Goal: Information Seeking & Learning: Find specific fact

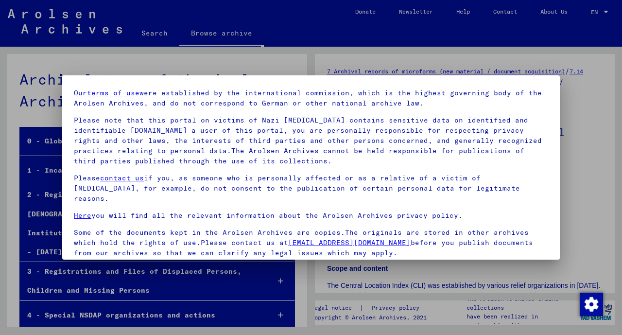
scroll to position [96, 0]
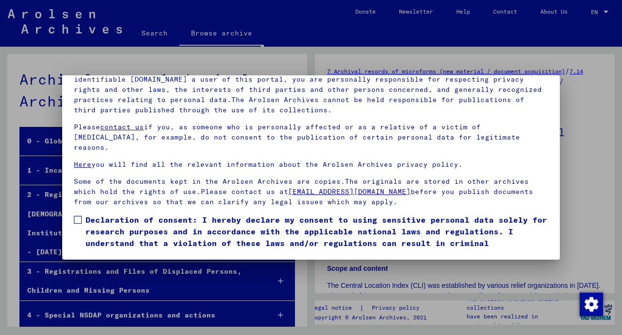
click at [80, 216] on span at bounding box center [78, 220] width 8 height 8
click at [105, 265] on button "I agree" at bounding box center [97, 274] width 47 height 18
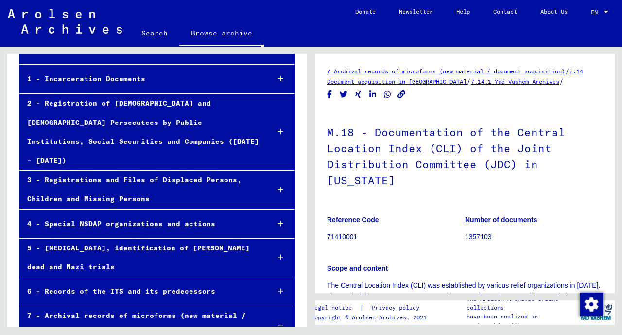
scroll to position [95, 0]
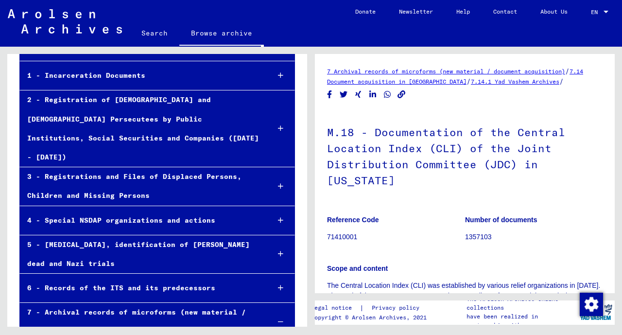
click at [283, 183] on icon at bounding box center [280, 186] width 5 height 7
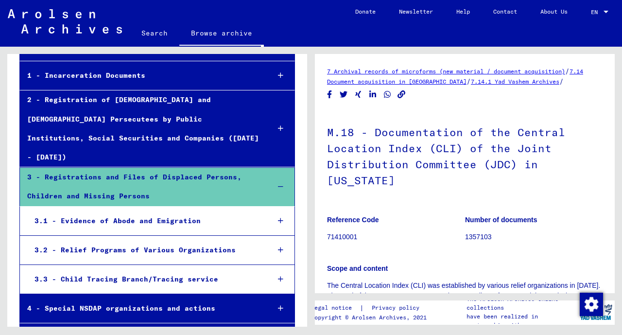
click at [163, 270] on div "3.3 - Child Tracing Branch/Tracing service" at bounding box center [144, 279] width 235 height 19
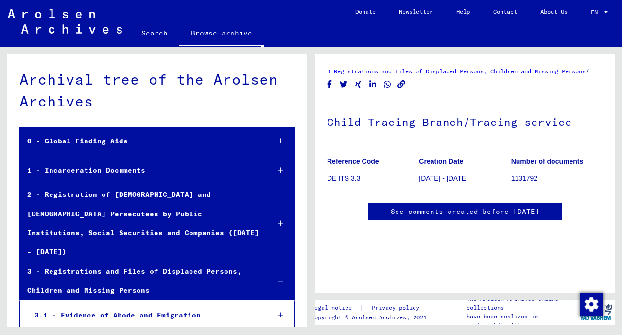
click at [158, 32] on link "Search" at bounding box center [155, 32] width 50 height 23
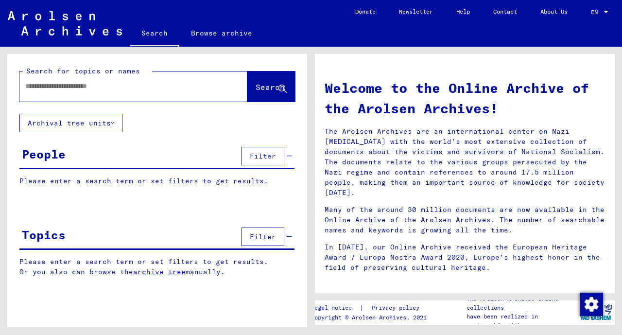
click at [157, 89] on input "text" at bounding box center [121, 86] width 193 height 10
type input "**********"
click at [272, 88] on span "Search" at bounding box center [270, 87] width 29 height 10
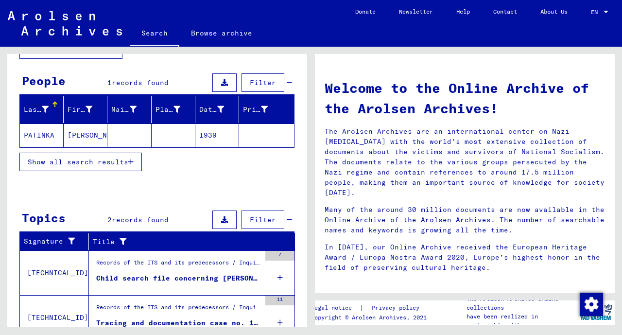
scroll to position [85, 0]
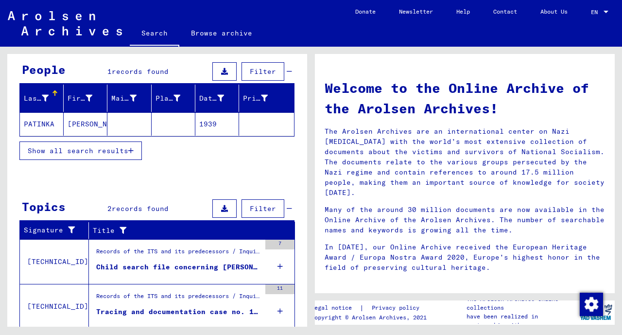
click at [197, 266] on div "Child search file concerning [PERSON_NAME] 1939-00-00" at bounding box center [178, 267] width 164 height 10
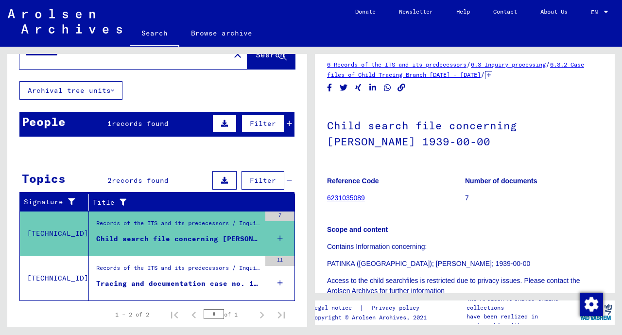
scroll to position [15, 0]
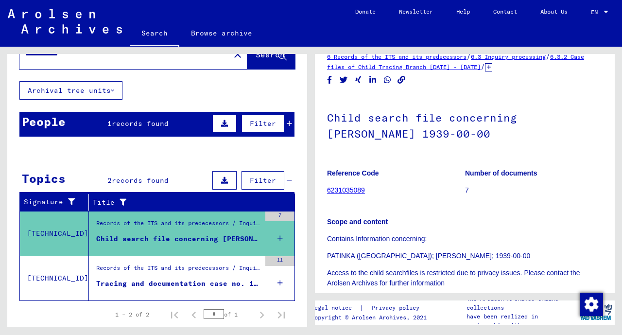
click at [184, 282] on div "Tracing and documentation case no. 1.589.840 for [PERSON_NAME] born [DEMOGRAPHI…" at bounding box center [178, 284] width 164 height 10
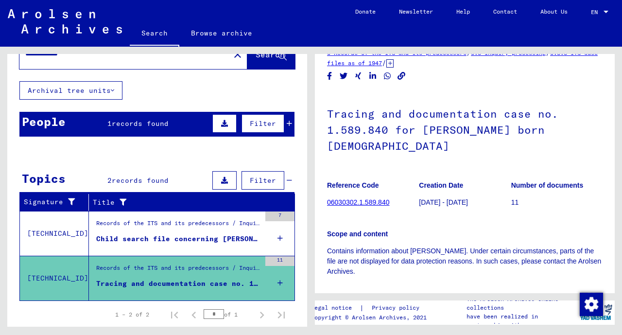
scroll to position [19, 0]
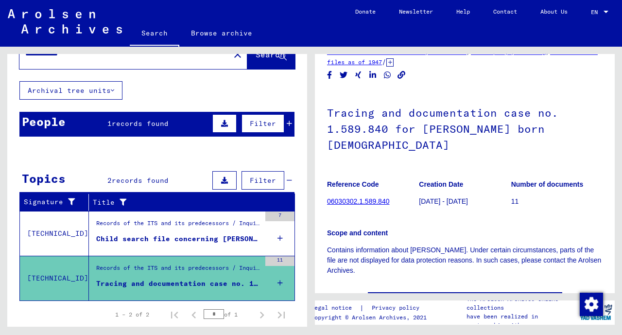
click at [368, 197] on link "06030302.1.589.840" at bounding box center [358, 201] width 62 height 8
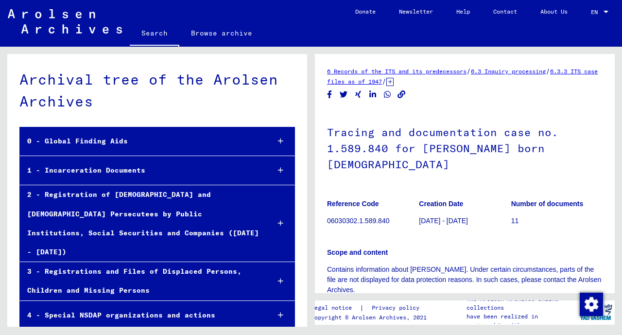
click at [517, 216] on p "11" at bounding box center [556, 221] width 91 height 10
click at [434, 216] on p "[DATE] - [DATE]" at bounding box center [464, 221] width 91 height 10
click at [368, 216] on p "06030302.1.589.840" at bounding box center [372, 221] width 91 height 10
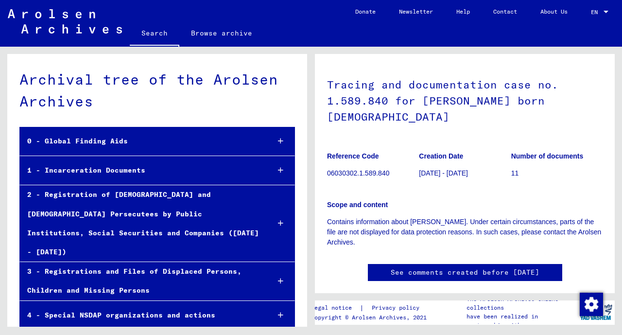
scroll to position [59, 0]
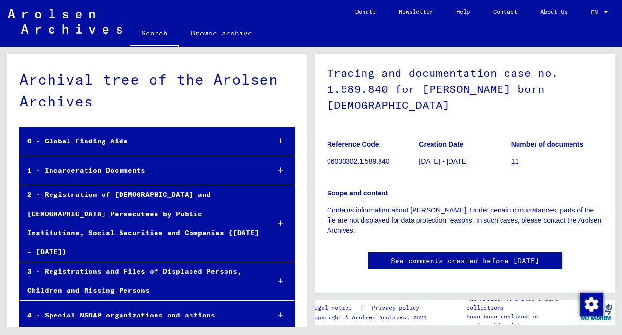
click at [459, 256] on link "See comments created before [DATE]" at bounding box center [465, 261] width 149 height 10
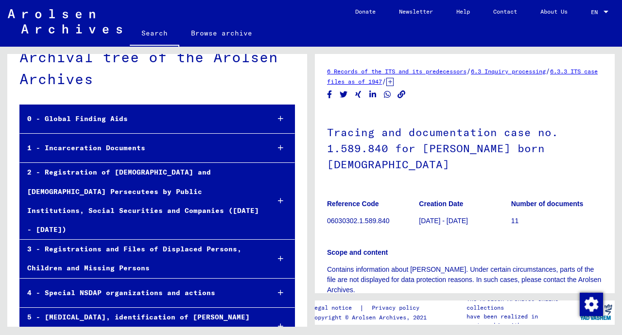
scroll to position [0, 0]
click at [394, 83] on icon at bounding box center [390, 82] width 7 height 8
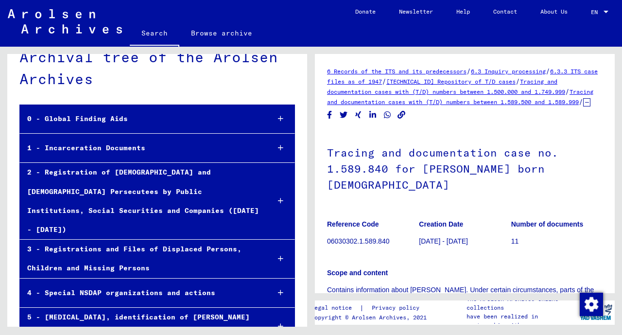
click at [409, 70] on link "6 Records of the ITS and its predecessors" at bounding box center [397, 71] width 140 height 7
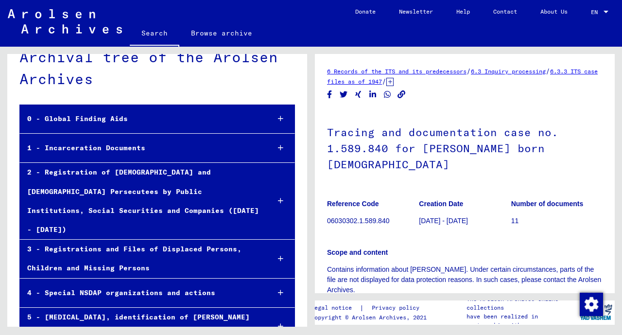
click at [526, 73] on link "6.3 Inquiry processing" at bounding box center [508, 71] width 75 height 7
click at [591, 75] on link "6.3.3 ITS case files as of 1947" at bounding box center [462, 77] width 271 height 18
click at [394, 85] on icon at bounding box center [390, 82] width 7 height 8
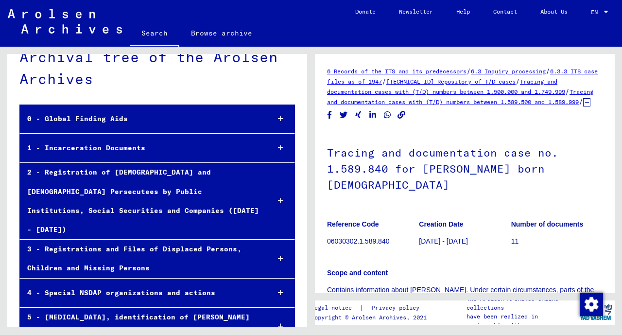
click at [479, 93] on link "Tracing and documentation cases with (T/D) numbers between 1.500.000 and 1.749.…" at bounding box center [446, 87] width 238 height 18
